Goal: Task Accomplishment & Management: Use online tool/utility

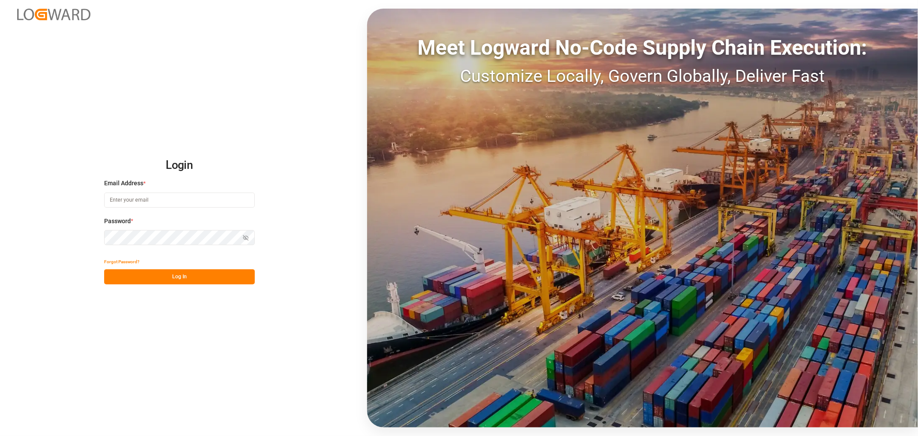
type input "[PERSON_NAME][EMAIL_ADDRESS][PERSON_NAME][DOMAIN_NAME]"
click at [195, 272] on button "Log In" at bounding box center [179, 276] width 151 height 15
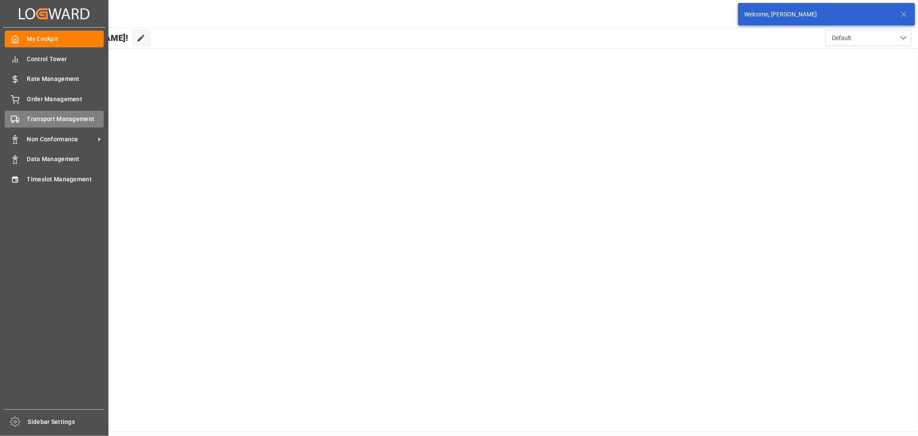
click at [59, 118] on span "Transport Management" at bounding box center [65, 119] width 77 height 9
